Goal: Task Accomplishment & Management: Complete application form

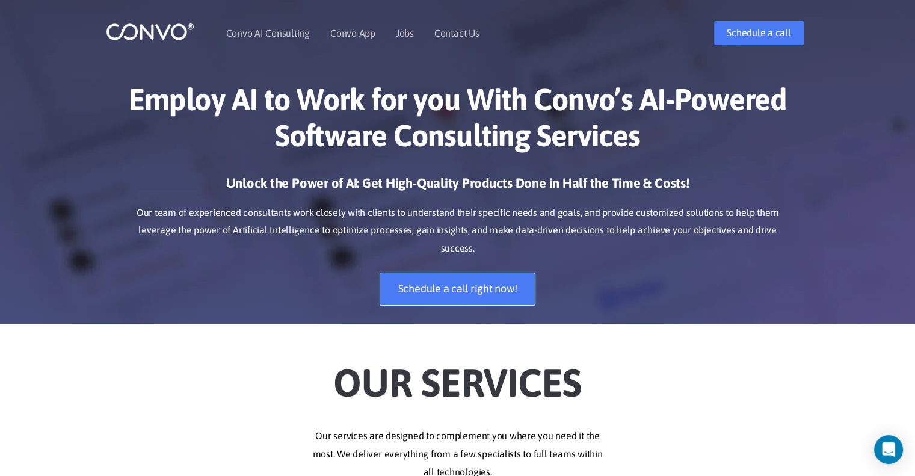
click at [455, 273] on link "Schedule a call right now!" at bounding box center [458, 289] width 156 height 33
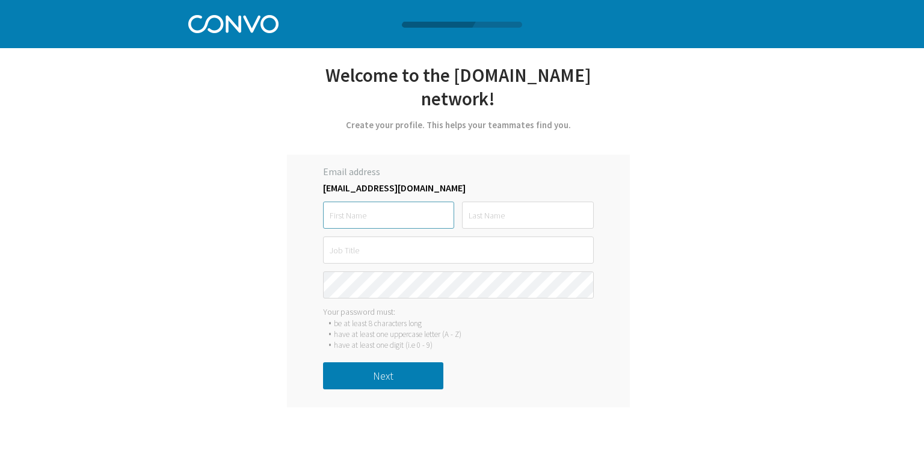
click at [382, 218] on input "text" at bounding box center [388, 215] width 131 height 27
type input "O"
type input "Olivier"
click at [551, 220] on input "text" at bounding box center [527, 215] width 131 height 27
type input "gouet"
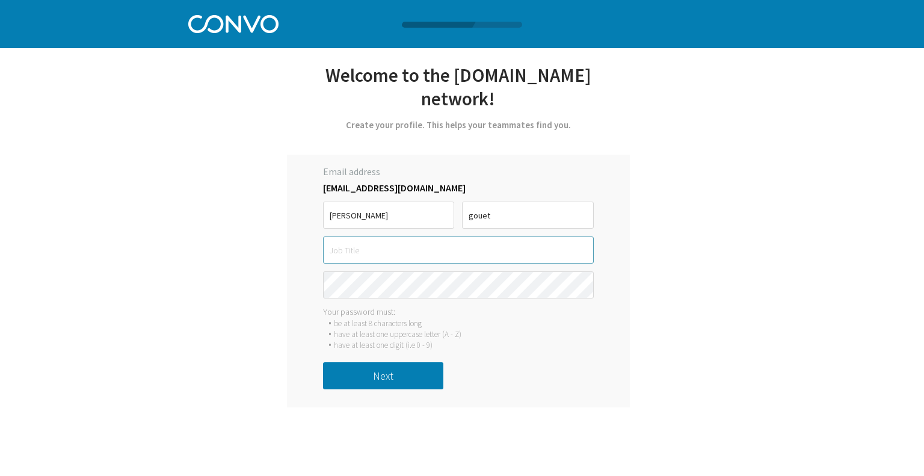
click at [463, 257] on input "text" at bounding box center [458, 249] width 271 height 27
type input "Business Analyst"
click at [399, 375] on button "Next" at bounding box center [383, 375] width 120 height 27
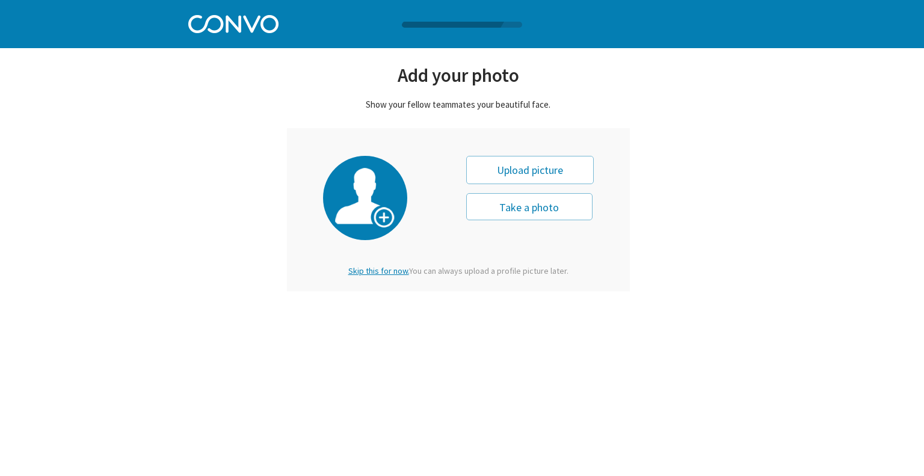
click at [545, 209] on button "Take a photo" at bounding box center [529, 206] width 126 height 27
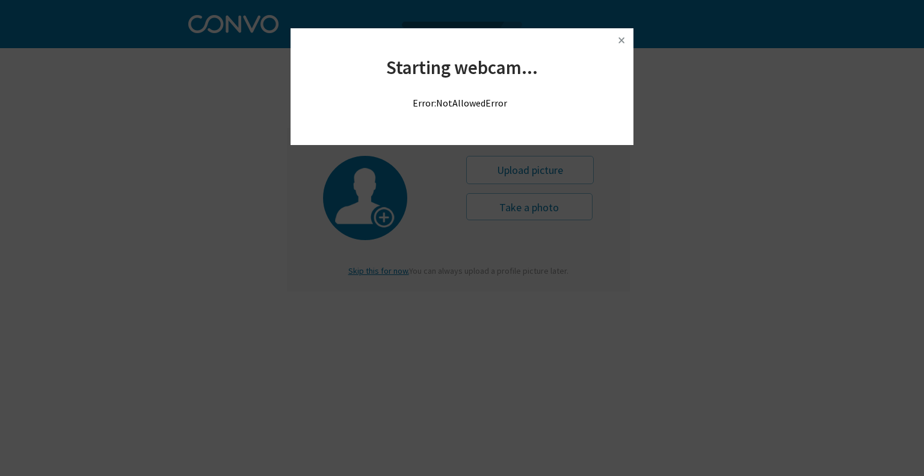
click at [620, 42] on img at bounding box center [621, 40] width 18 height 18
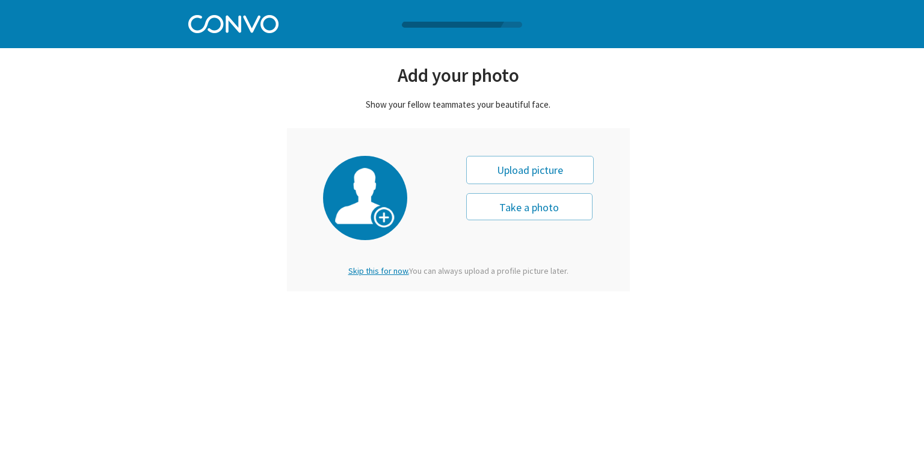
click at [384, 268] on span "Skip this for now." at bounding box center [378, 270] width 61 height 11
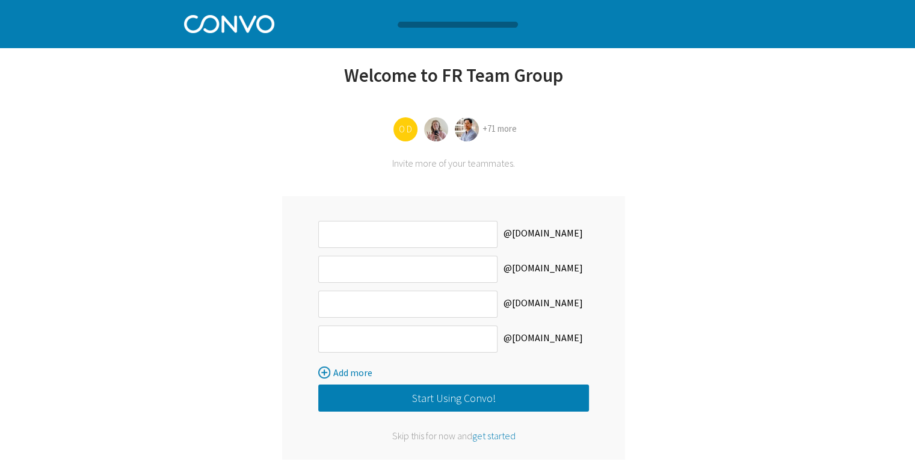
click at [452, 405] on button "Start Using Convo!" at bounding box center [453, 397] width 271 height 27
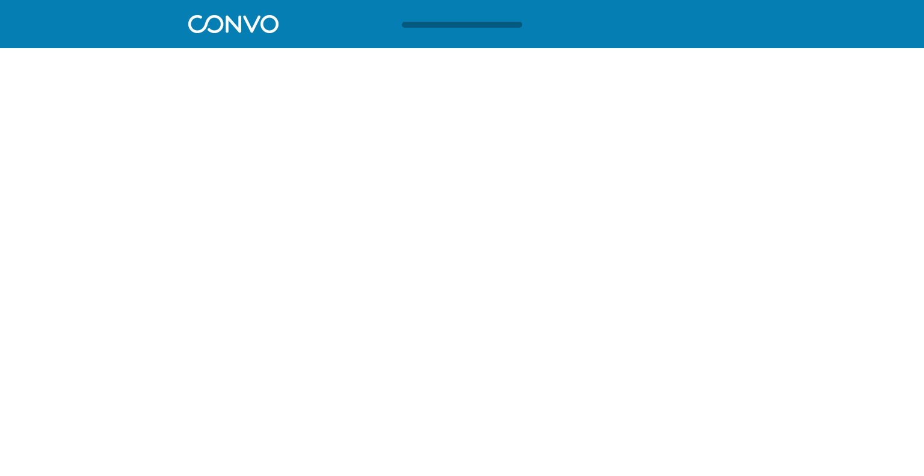
click at [252, 28] on img at bounding box center [233, 22] width 90 height 21
